Goal: Transaction & Acquisition: Purchase product/service

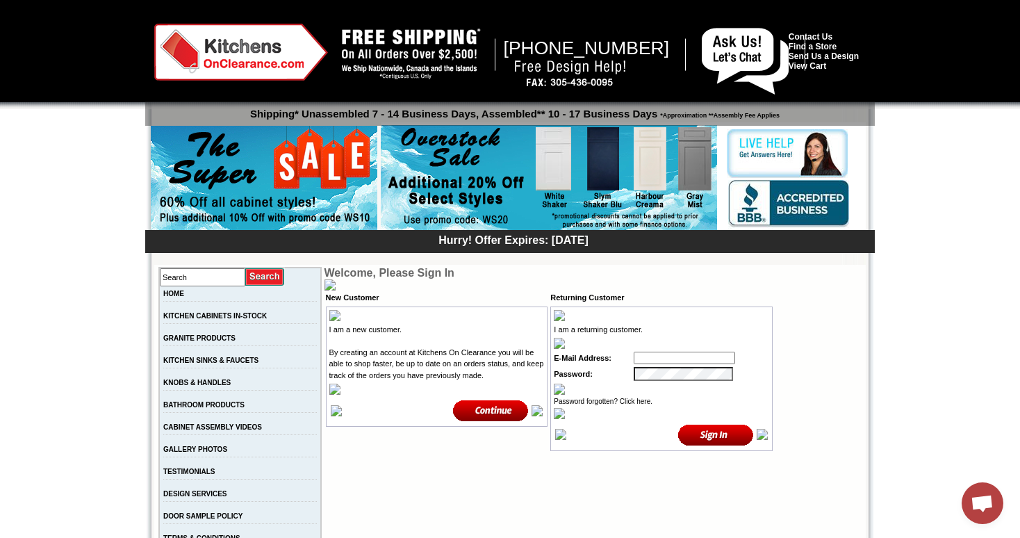
type input "[EMAIL_ADDRESS][PERSON_NAME][DOMAIN_NAME]"
click at [716, 432] on input "image" at bounding box center [716, 434] width 76 height 23
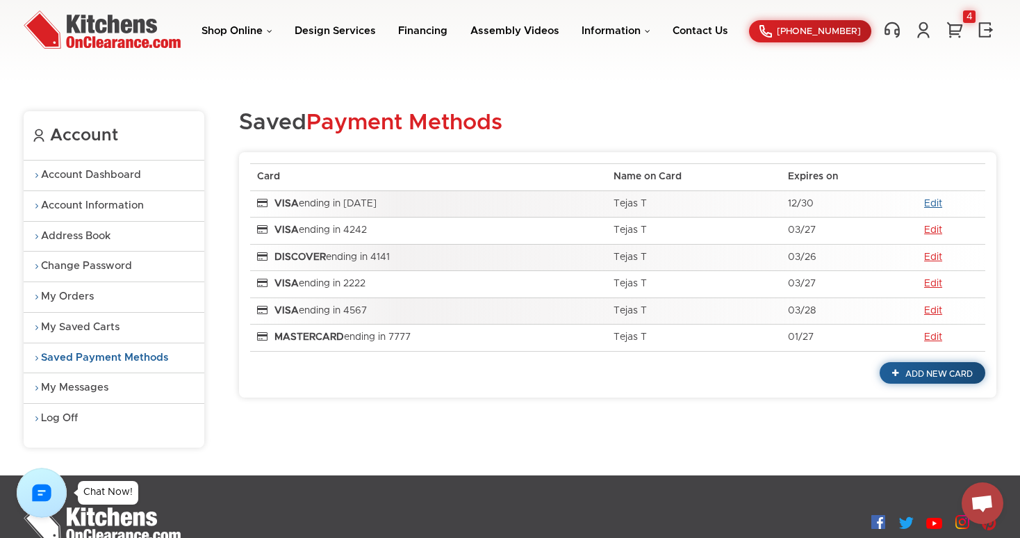
click at [935, 200] on link "Edit" at bounding box center [933, 204] width 18 height 10
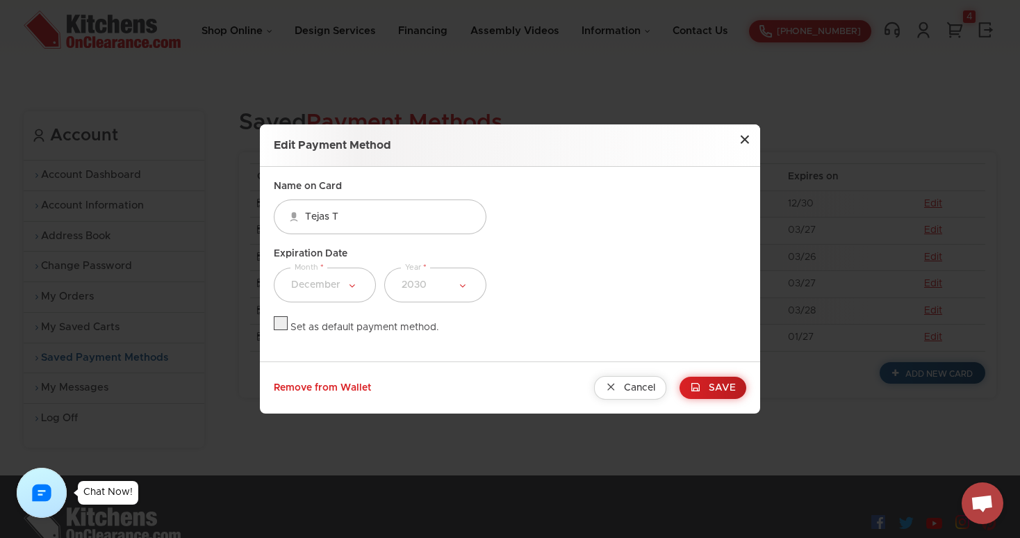
click at [742, 139] on button "×" at bounding box center [745, 139] width 31 height 31
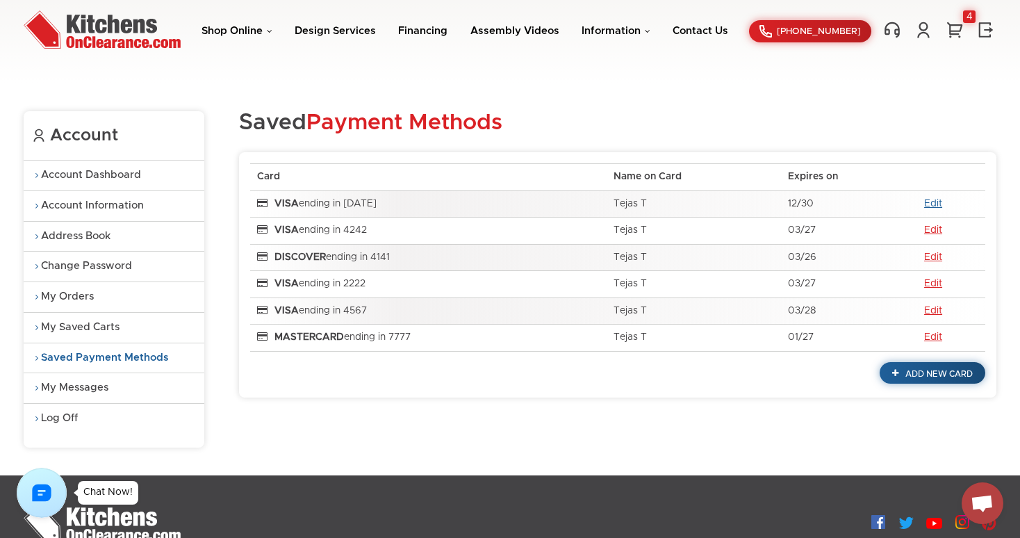
click at [937, 199] on link "Edit" at bounding box center [933, 204] width 18 height 10
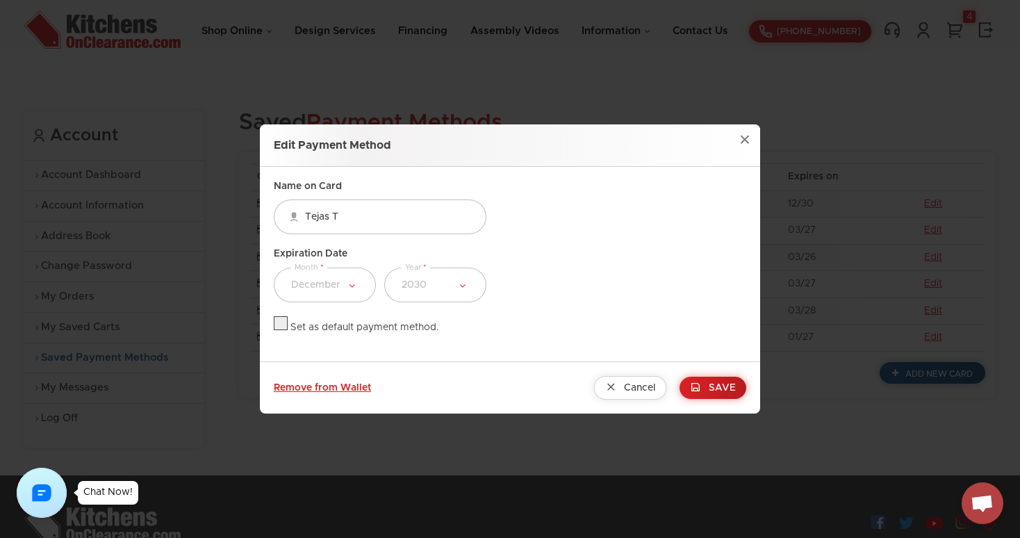
click at [331, 386] on link "Remove from Wallet" at bounding box center [322, 388] width 97 height 10
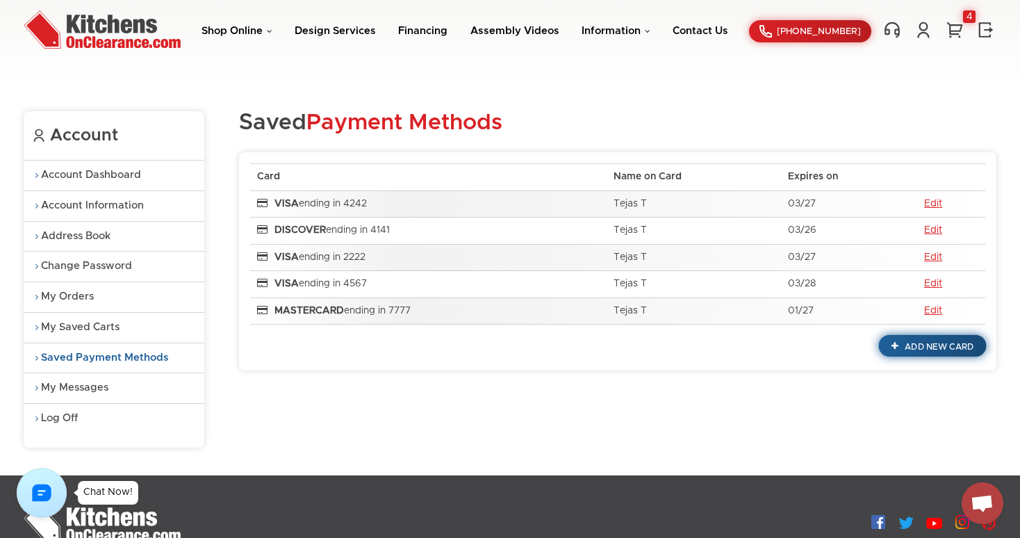
click at [926, 348] on span "Add New Card" at bounding box center [939, 347] width 69 height 8
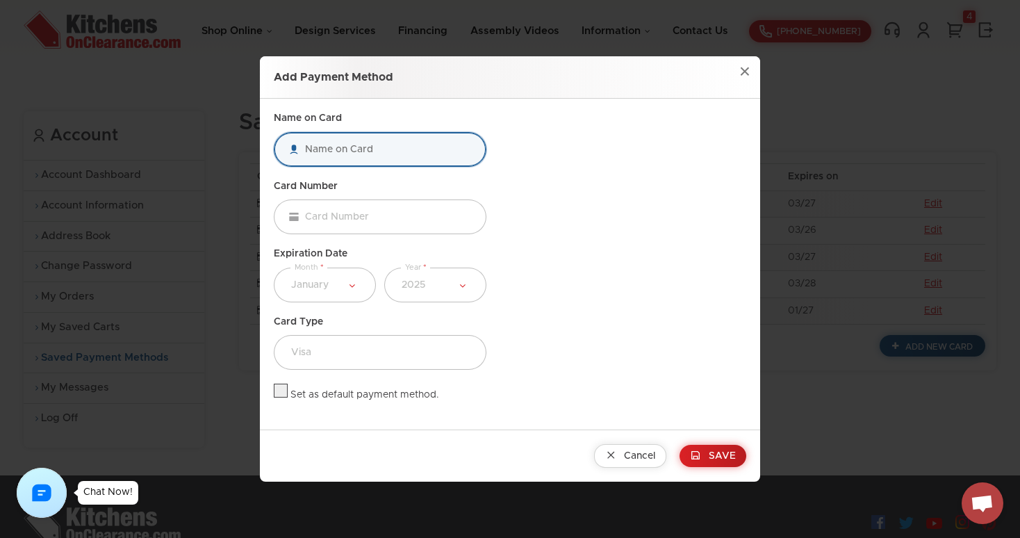
click at [372, 149] on input "text" at bounding box center [380, 149] width 213 height 35
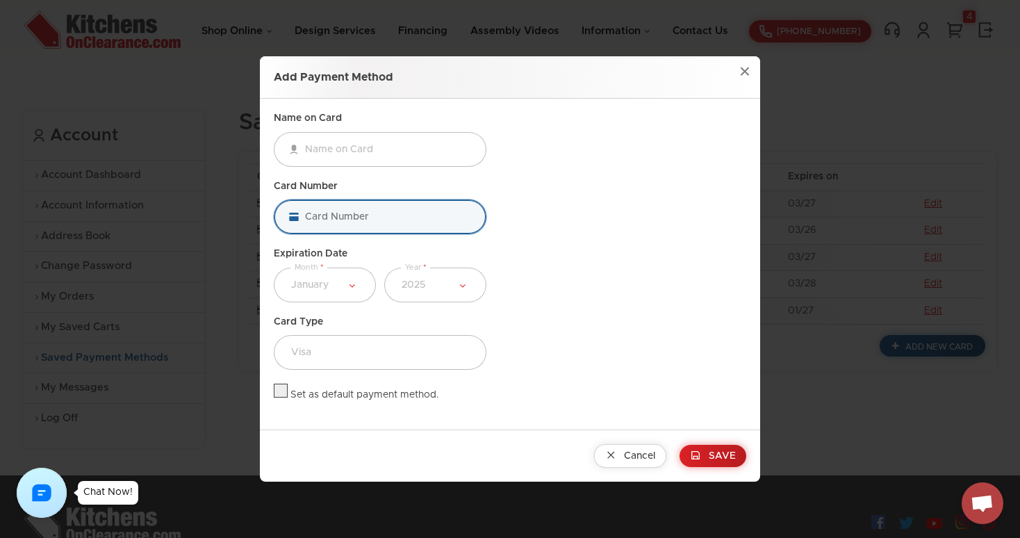
click at [318, 213] on input "tel" at bounding box center [380, 216] width 213 height 35
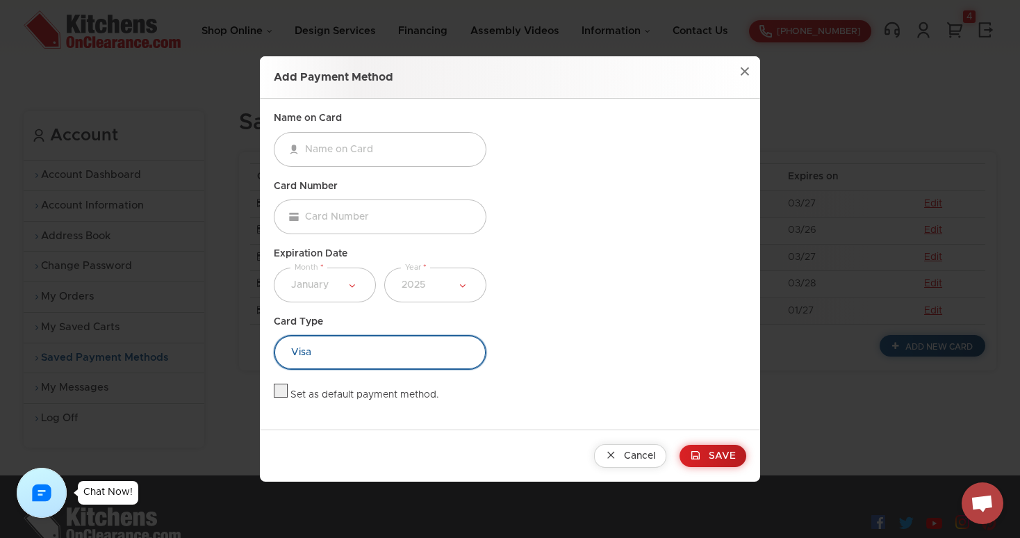
click at [461, 349] on select "Visa MasterCard Discover Card" at bounding box center [380, 352] width 213 height 35
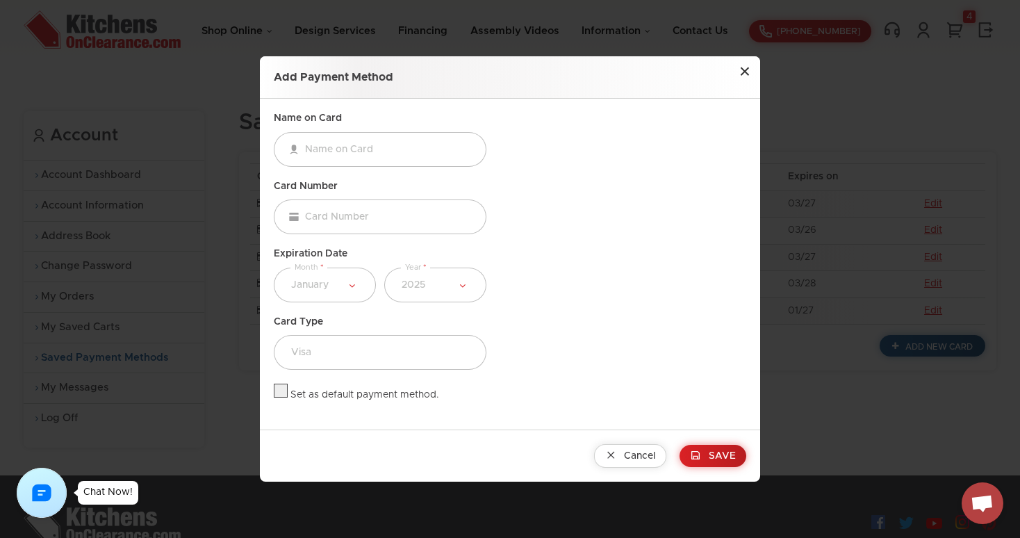
click at [745, 74] on button "×" at bounding box center [745, 71] width 31 height 31
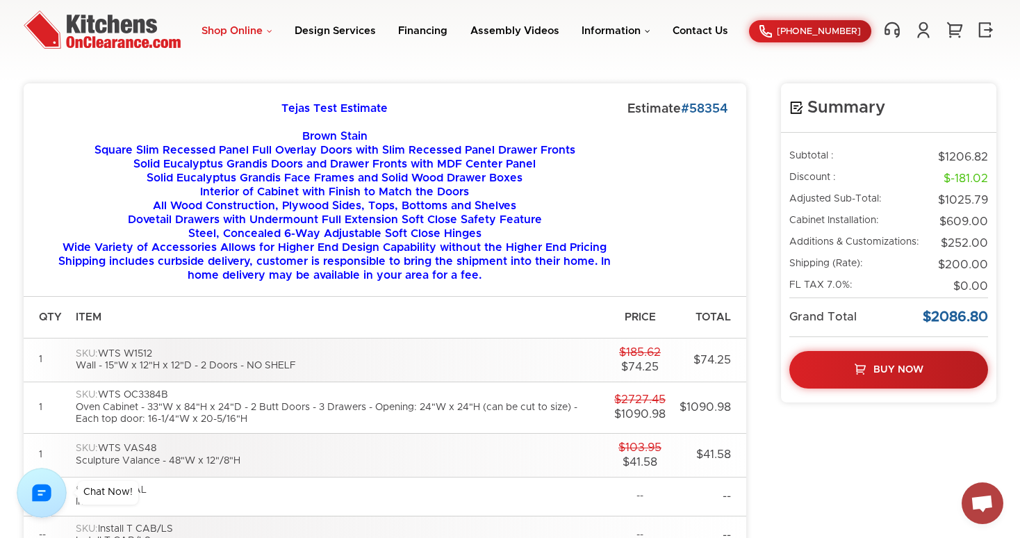
click at [268, 33] on link "Shop Online" at bounding box center [237, 31] width 71 height 10
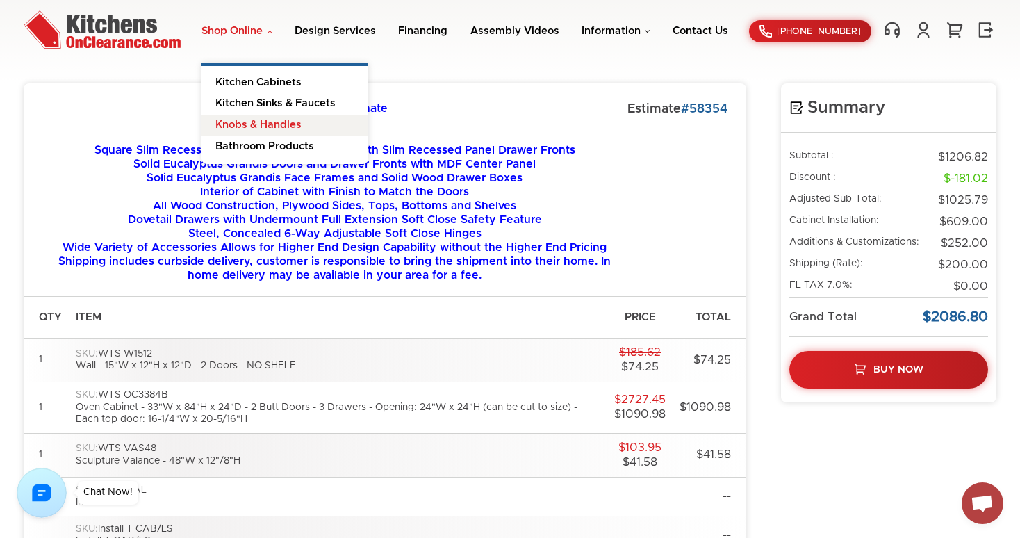
click at [282, 134] on link "Knobs & Handles" at bounding box center [285, 126] width 167 height 22
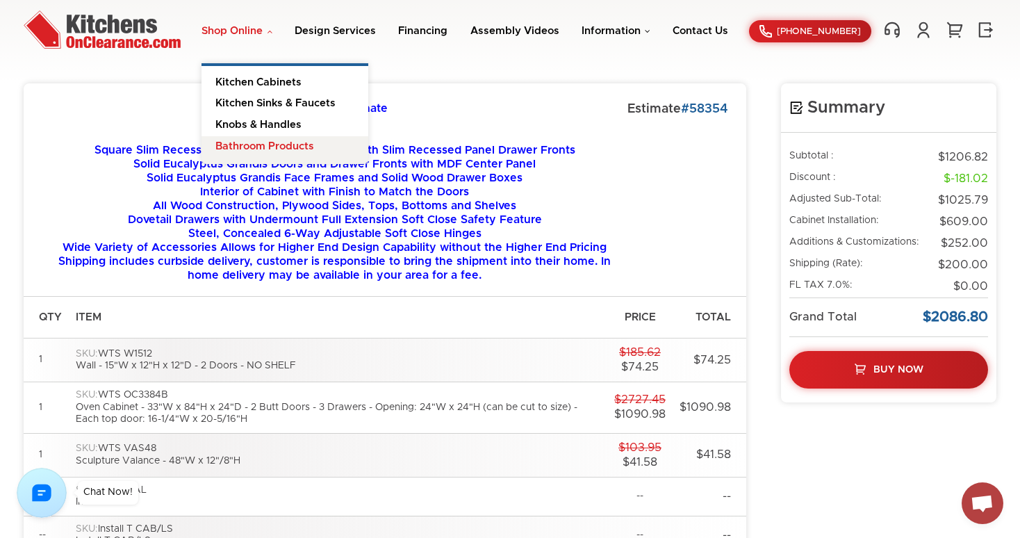
click at [283, 141] on link "Bathroom Products" at bounding box center [285, 150] width 167 height 28
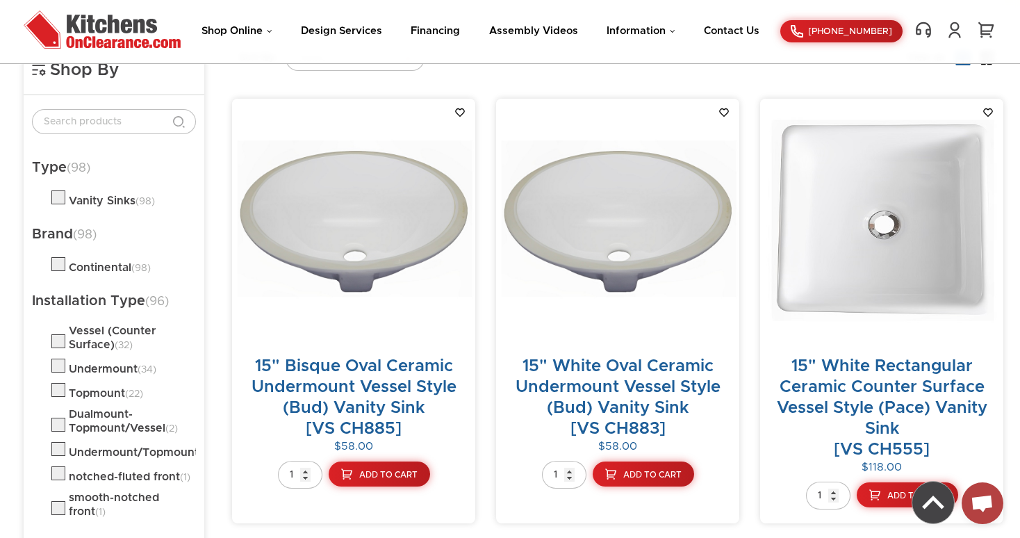
scroll to position [195, 0]
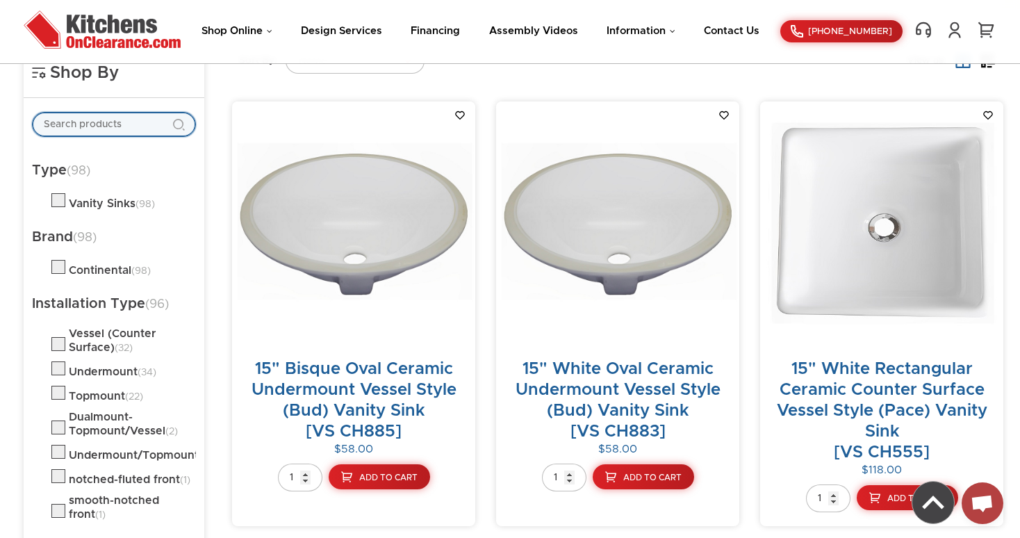
click at [139, 126] on input "text" at bounding box center [114, 124] width 164 height 25
paste input "CH3320"
type input "CH3320"
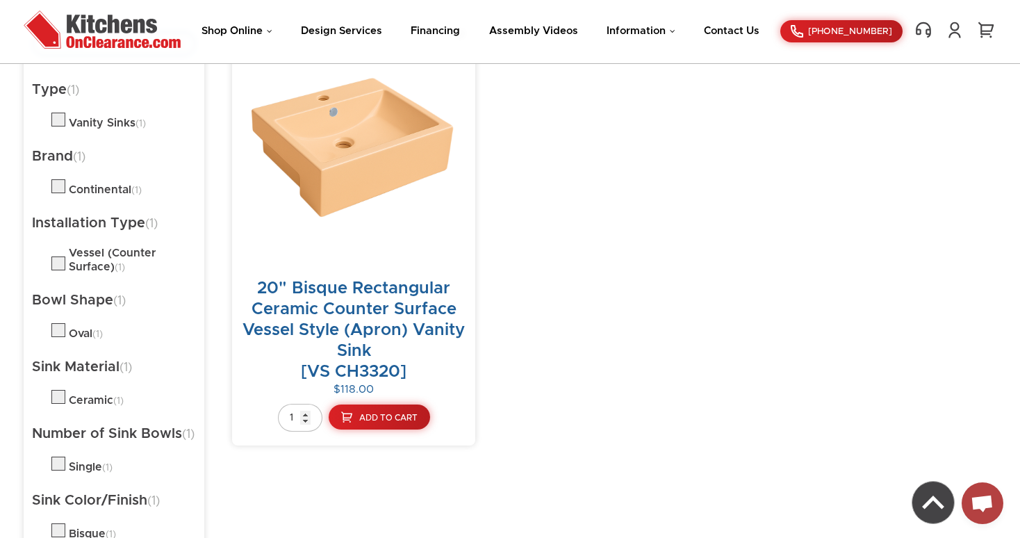
scroll to position [285, 0]
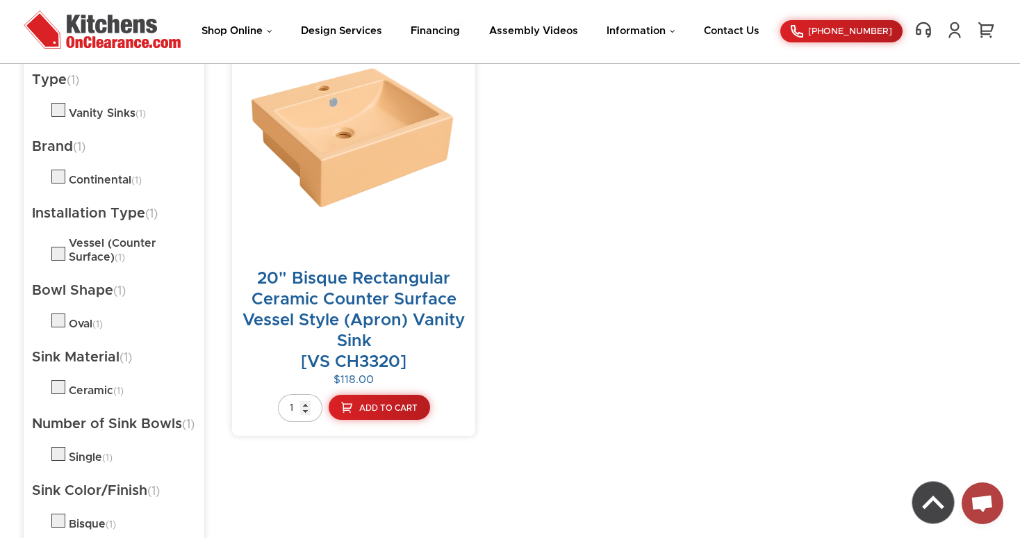
click at [369, 297] on link "20" Bisque Rectangular Ceramic Counter Surface Vessel Style (Apron) Vanity Sink…" at bounding box center [354, 320] width 222 height 100
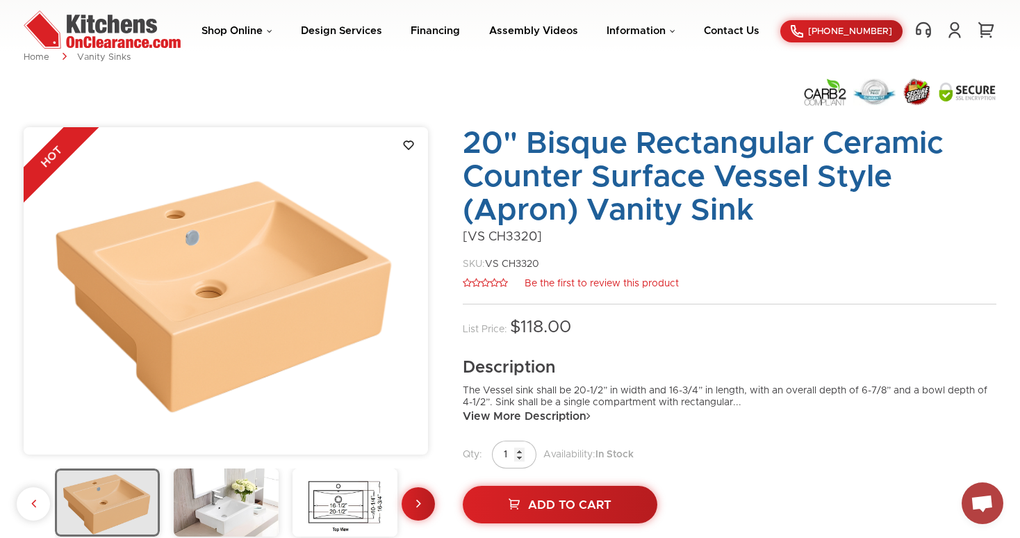
scroll to position [46, 0]
